Goal: Information Seeking & Learning: Learn about a topic

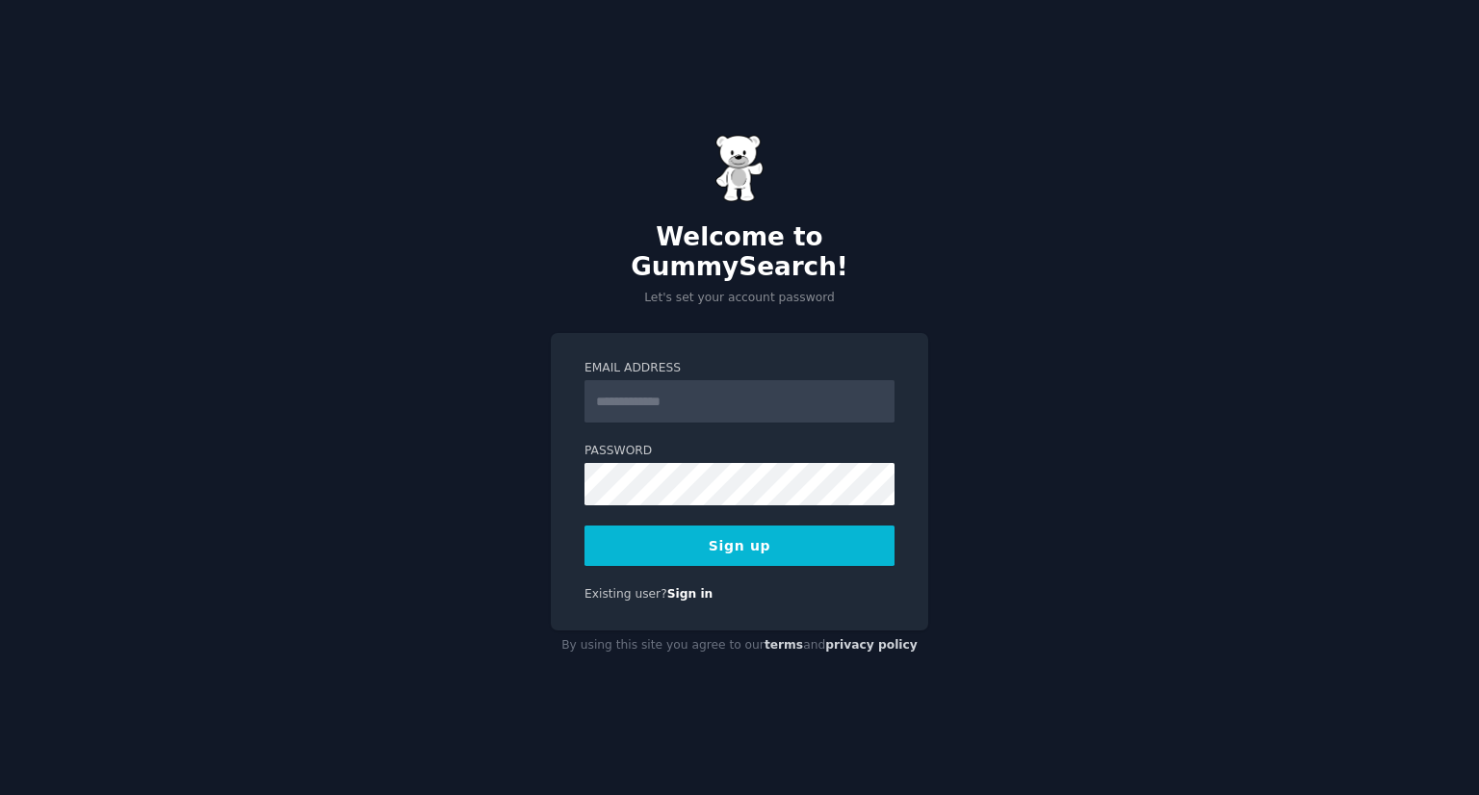
click at [760, 383] on input "Email Address" at bounding box center [740, 401] width 310 height 42
drag, startPoint x: 760, startPoint y: 383, endPoint x: 763, endPoint y: 408, distance: 25.2
click at [760, 383] on input "Email Address" at bounding box center [740, 401] width 310 height 42
type input "**********"
click at [771, 533] on button "Sign up" at bounding box center [740, 546] width 310 height 40
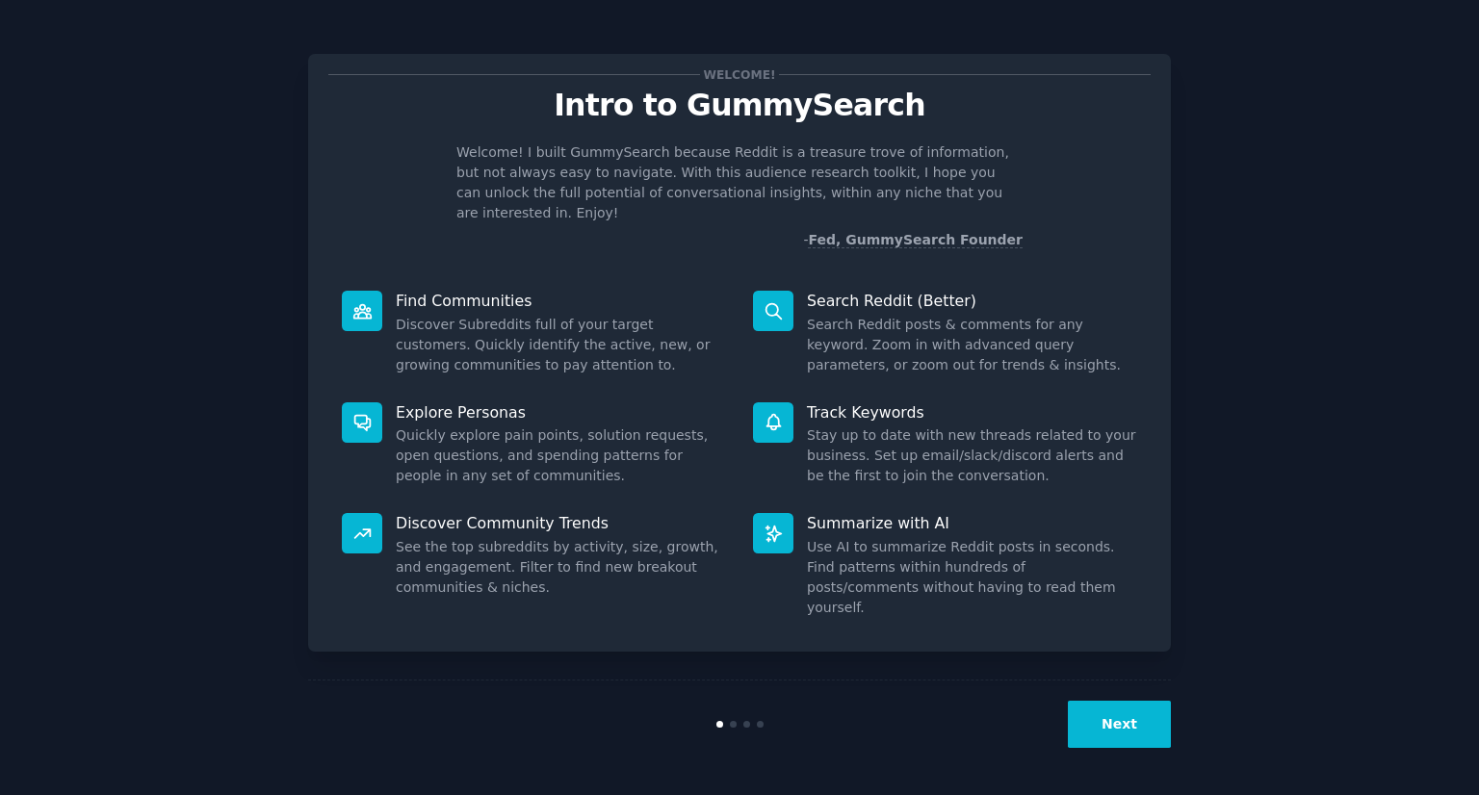
click at [1138, 730] on button "Next" at bounding box center [1119, 724] width 103 height 47
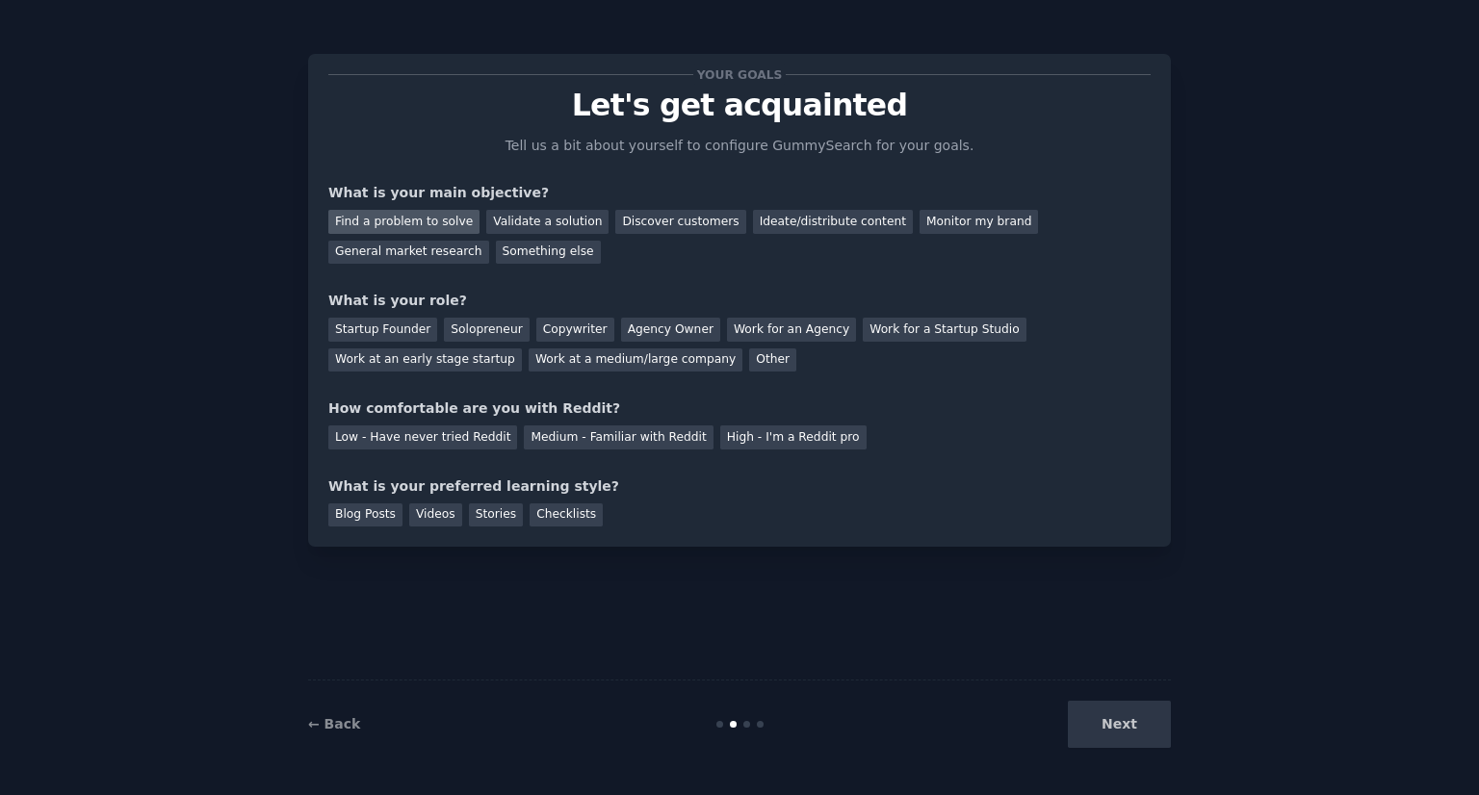
click at [450, 217] on div "Find a problem to solve" at bounding box center [403, 222] width 151 height 24
click at [524, 215] on div "Validate a solution" at bounding box center [547, 222] width 122 height 24
click at [447, 217] on div "Find a problem to solve" at bounding box center [403, 222] width 151 height 24
drag, startPoint x: 461, startPoint y: 337, endPoint x: 481, endPoint y: 355, distance: 26.6
click at [462, 337] on div "Solopreneur" at bounding box center [486, 330] width 85 height 24
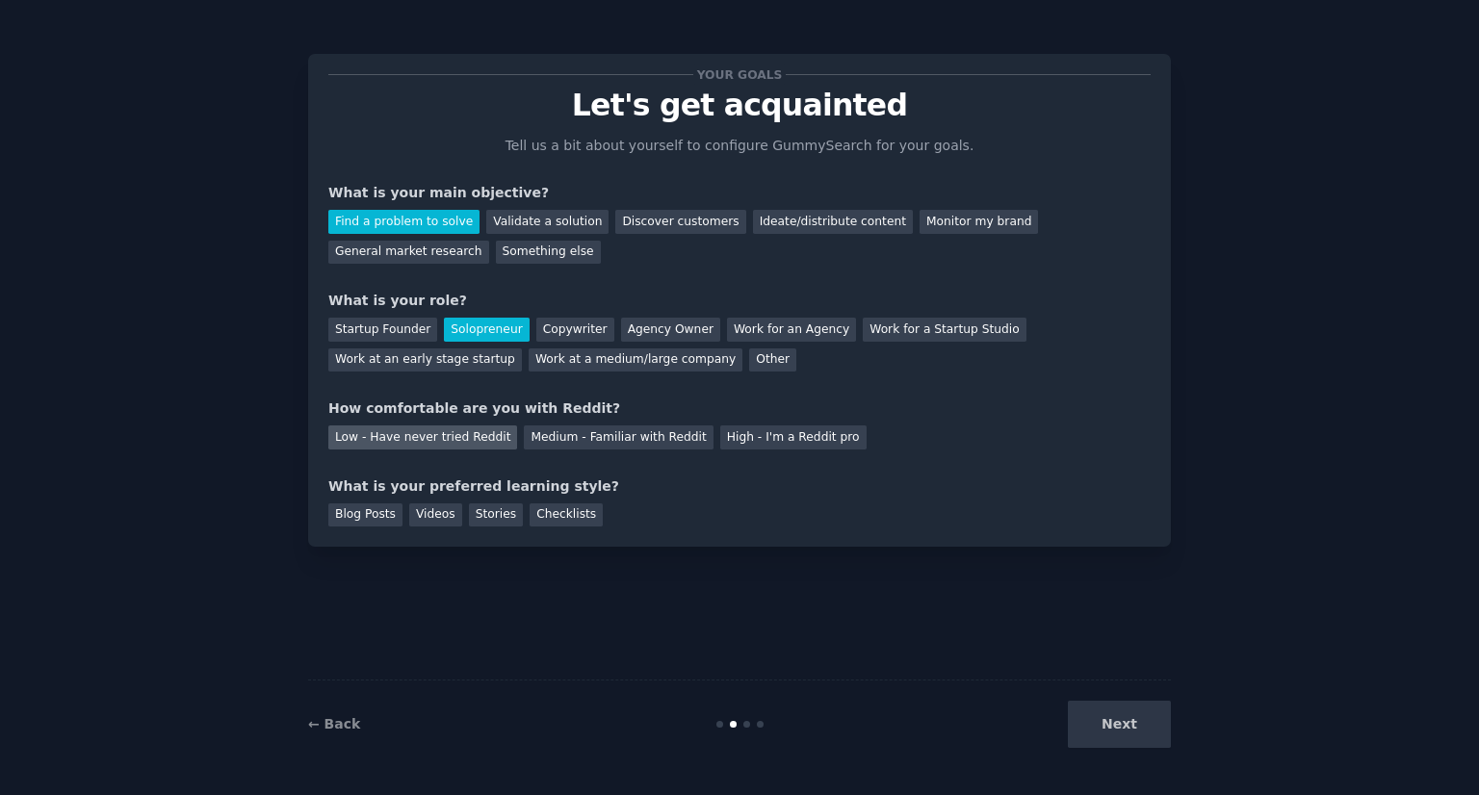
click at [446, 438] on div "Low - Have never tried Reddit" at bounding box center [422, 438] width 189 height 24
click at [375, 513] on div "Blog Posts" at bounding box center [365, 516] width 74 height 24
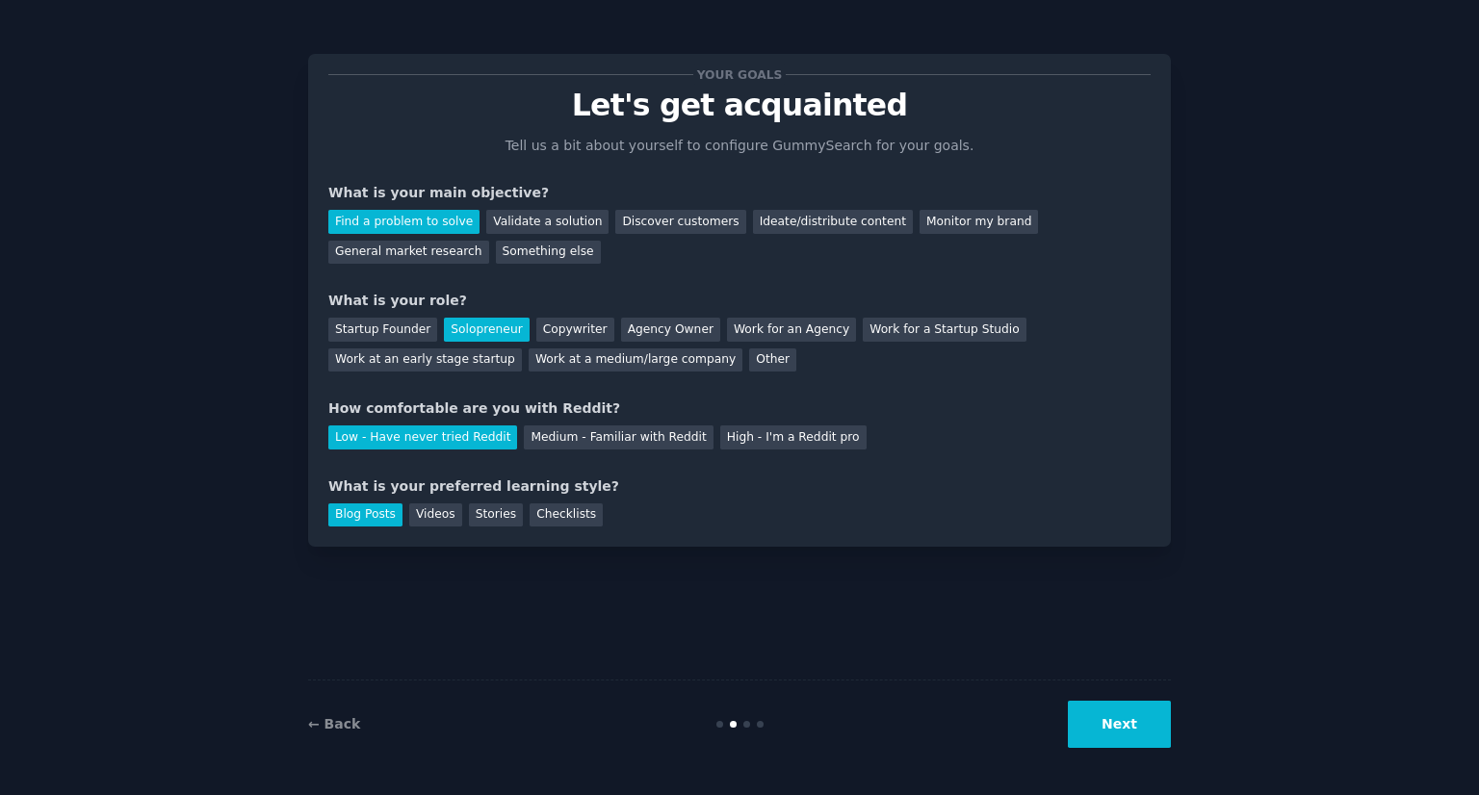
click at [1127, 745] on button "Next" at bounding box center [1119, 724] width 103 height 47
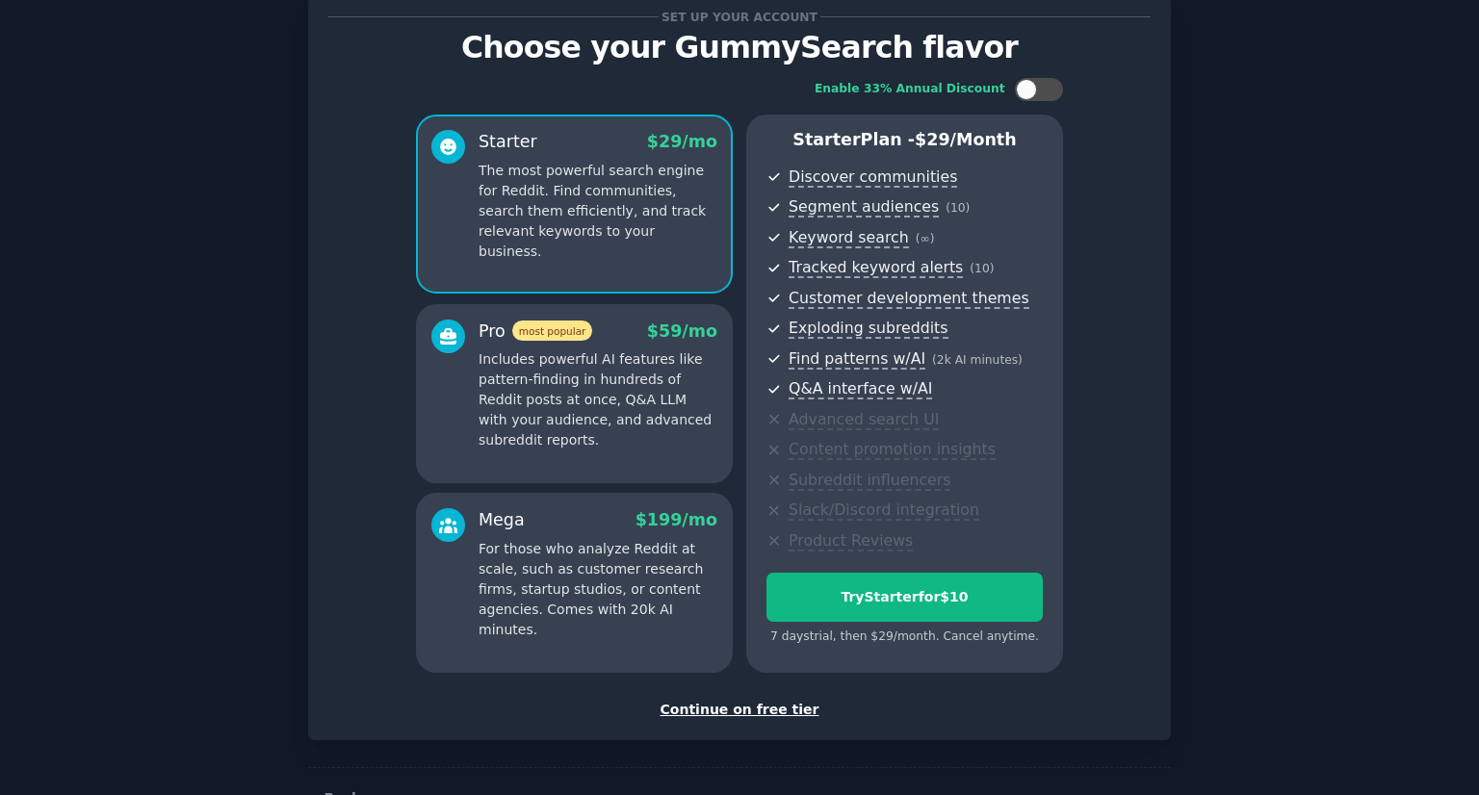
scroll to position [117, 0]
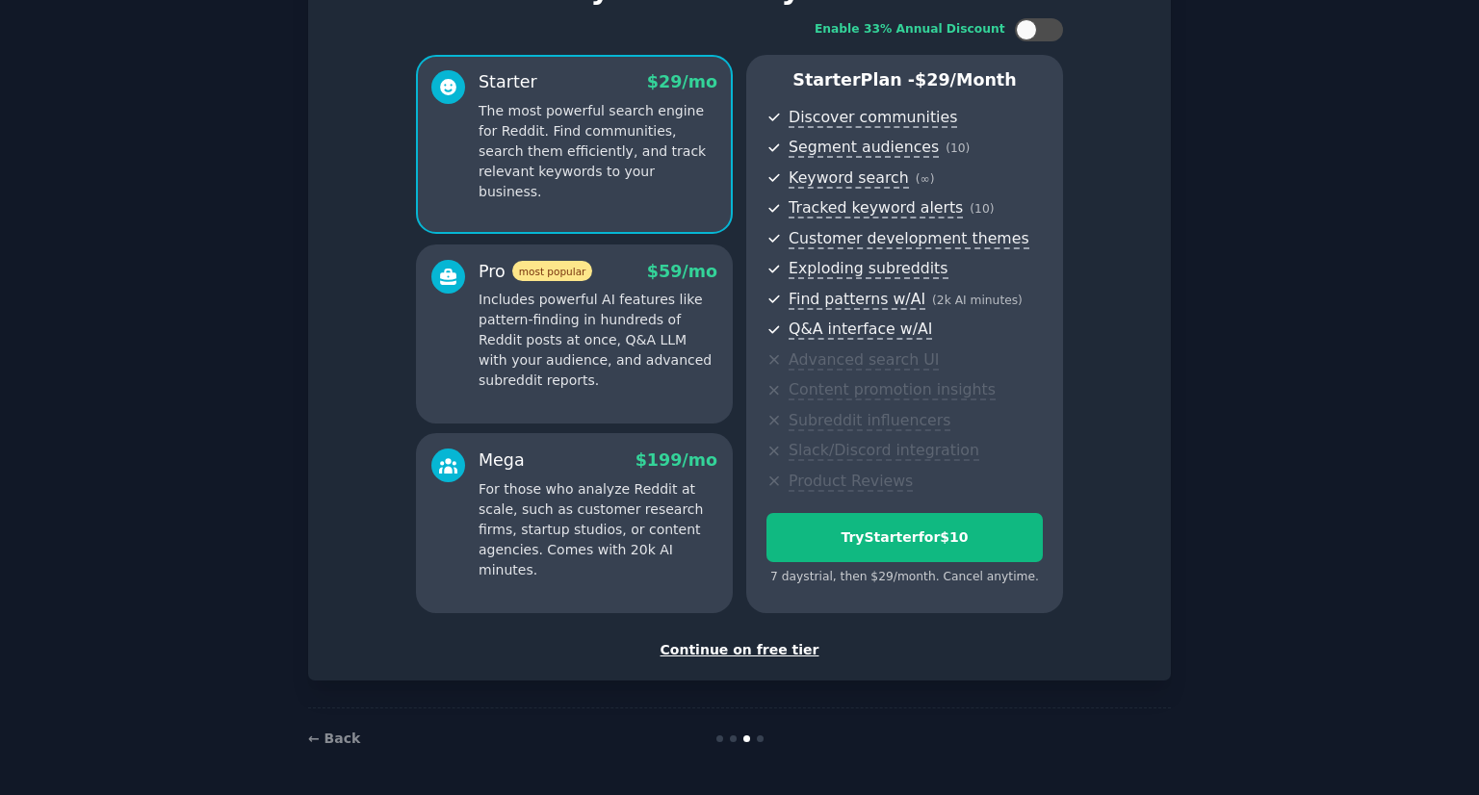
click at [704, 652] on div "Continue on free tier" at bounding box center [739, 650] width 822 height 20
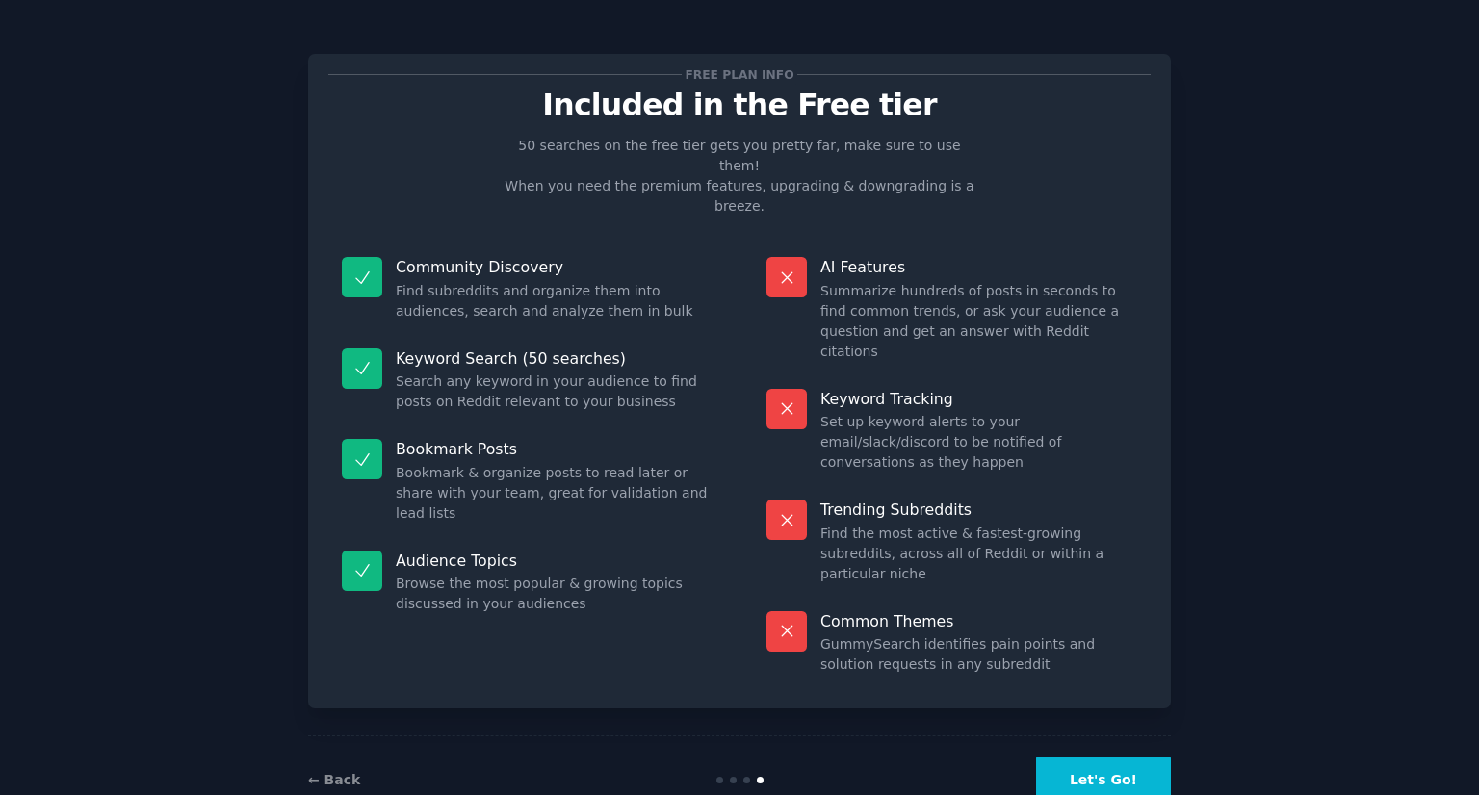
click at [1089, 757] on button "Let's Go!" at bounding box center [1103, 780] width 135 height 47
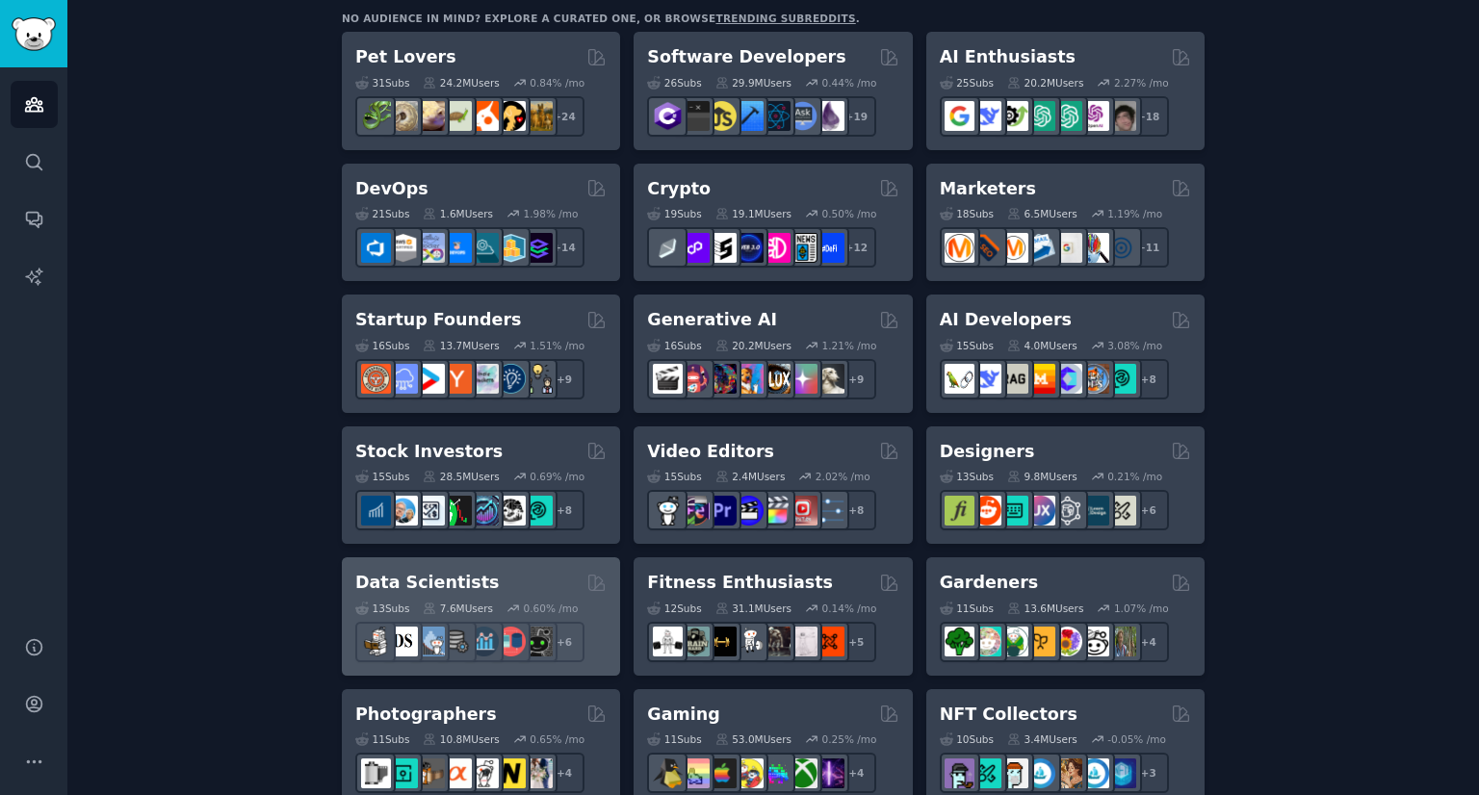
scroll to position [385, 0]
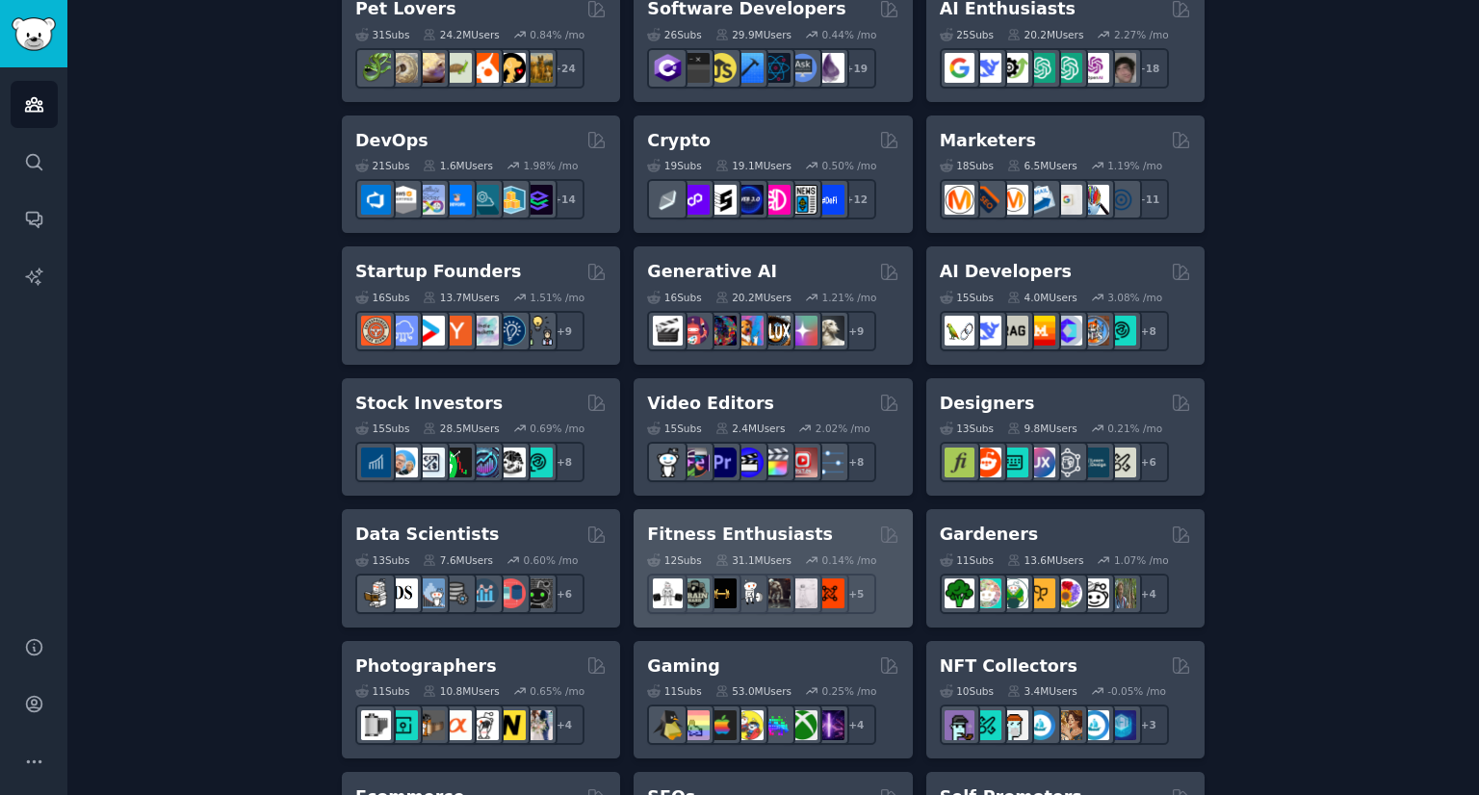
click at [767, 529] on h2 "Fitness Enthusiasts" at bounding box center [740, 535] width 186 height 24
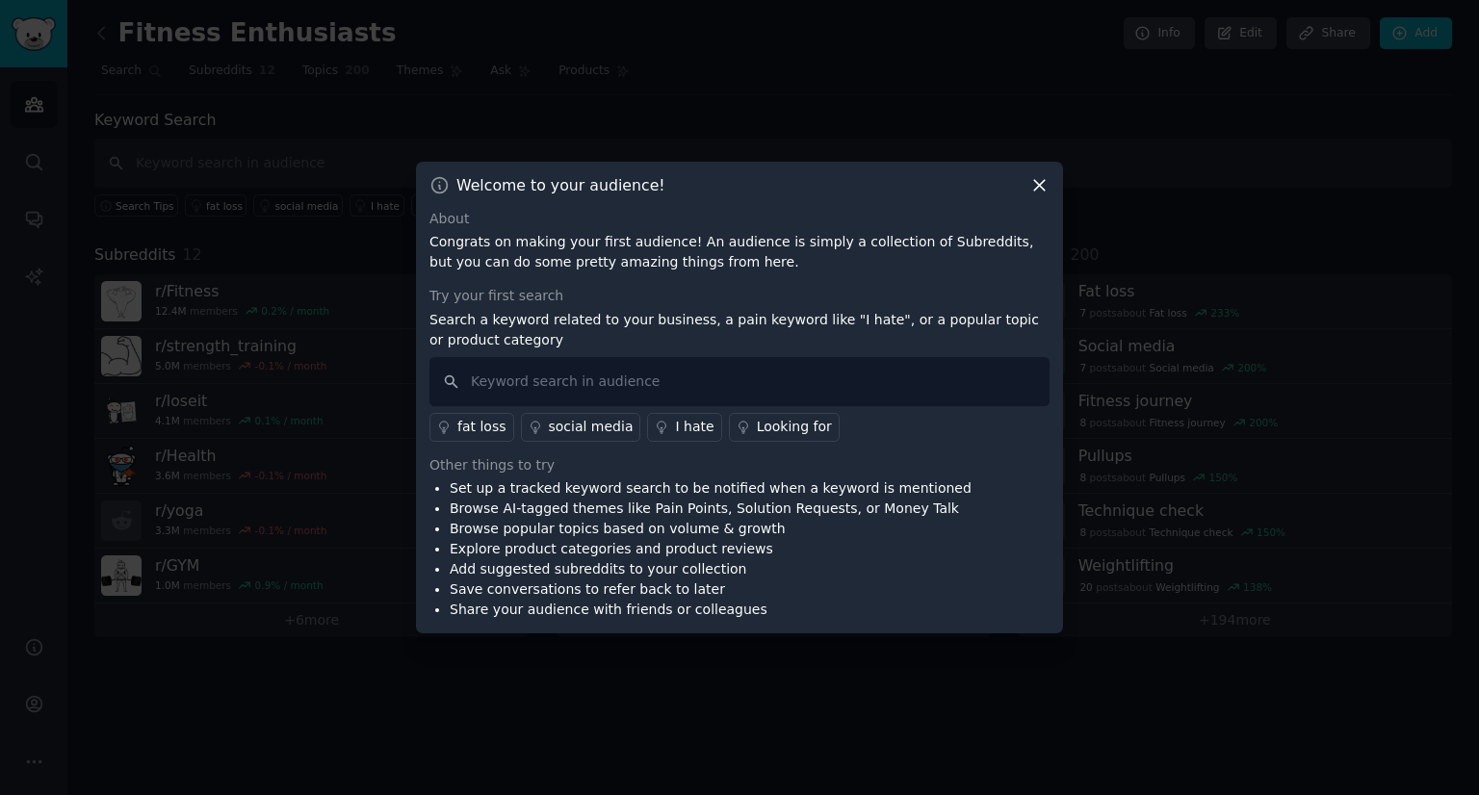
click at [653, 431] on link "I hate" at bounding box center [684, 427] width 74 height 29
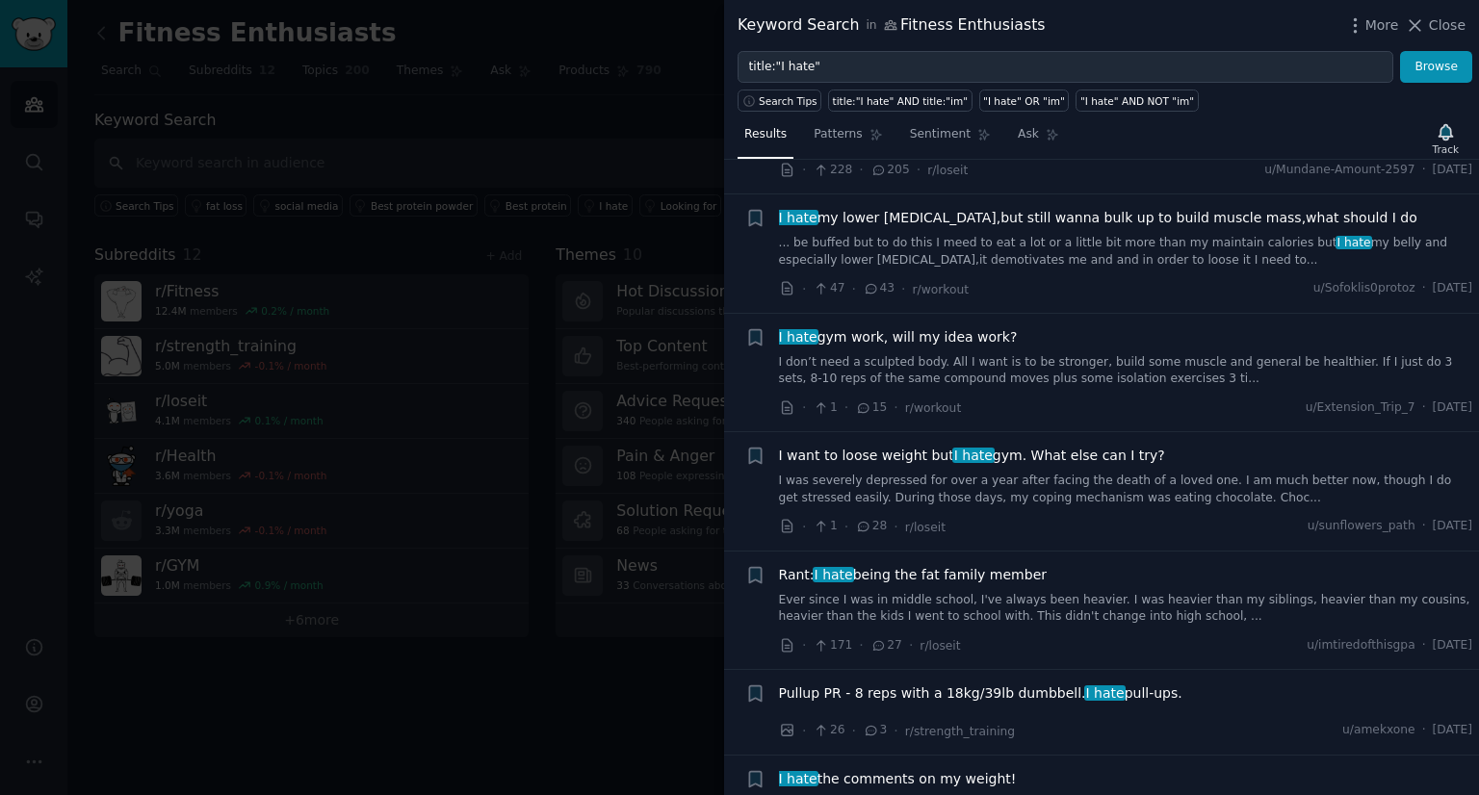
scroll to position [1541, 0]
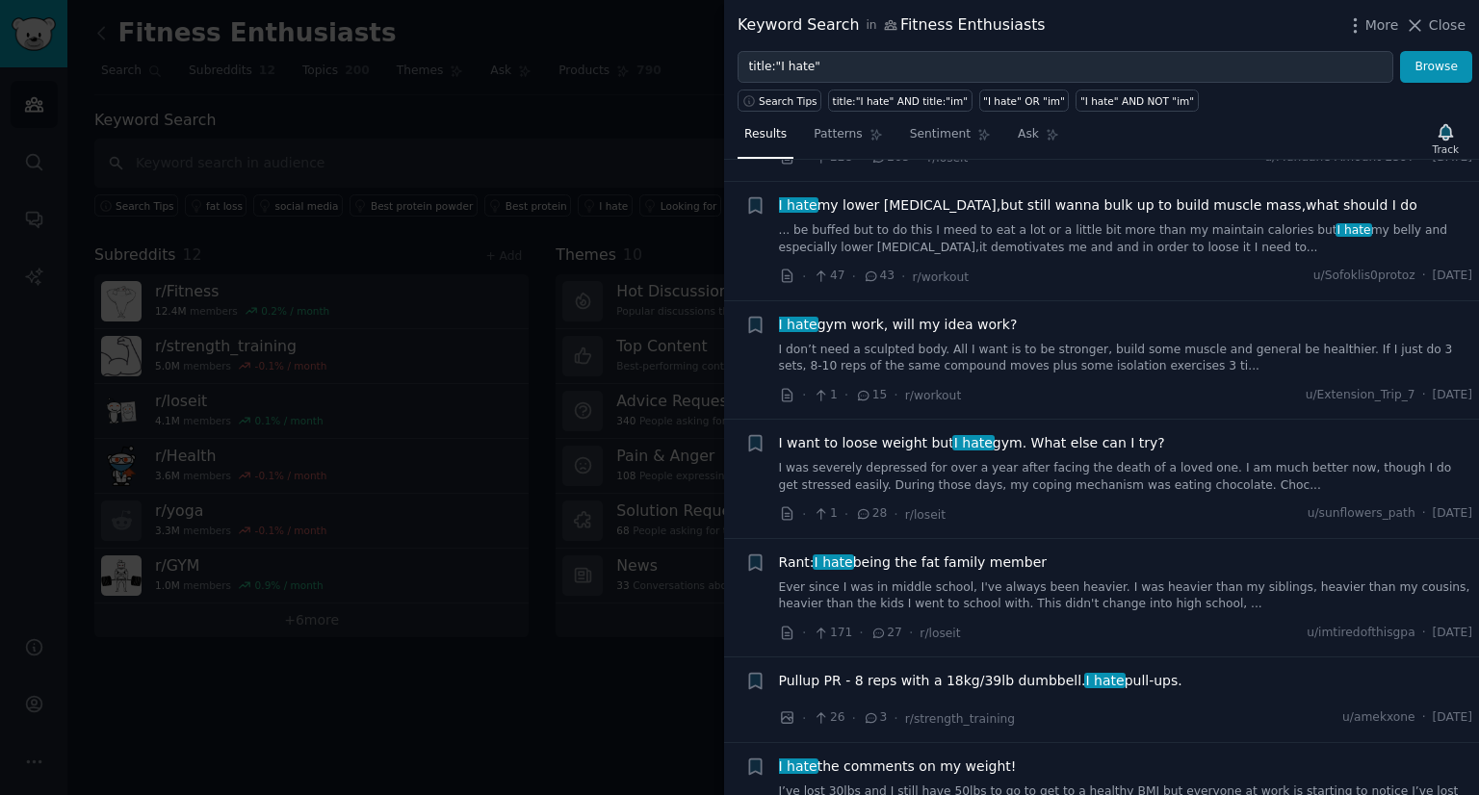
click at [1004, 675] on span "Pullup PR - 8 reps with a 18kg/39lb dumbbell. I hate pull-ups." at bounding box center [980, 681] width 403 height 20
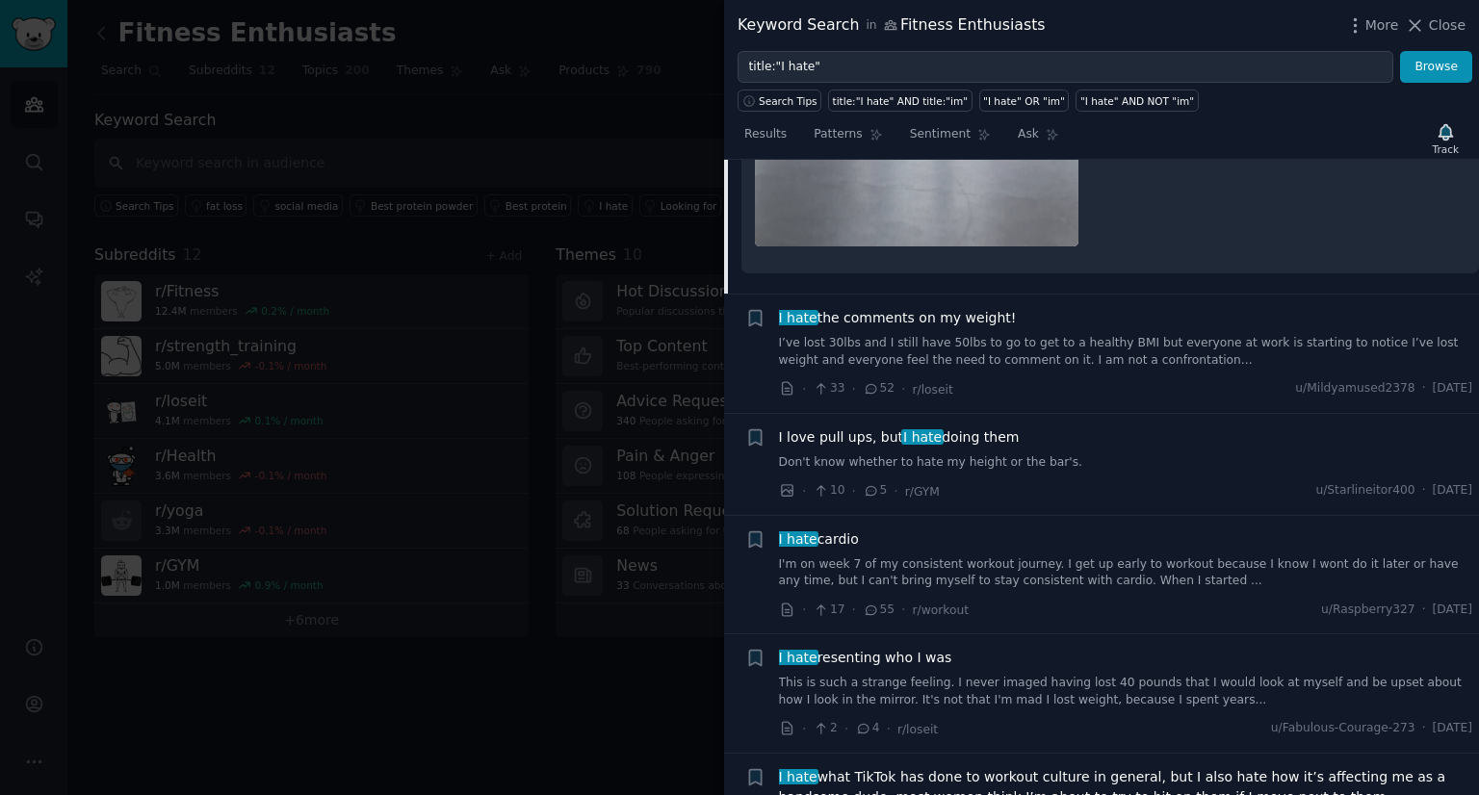
scroll to position [2901, 0]
